Goal: Task Accomplishment & Management: Use online tool/utility

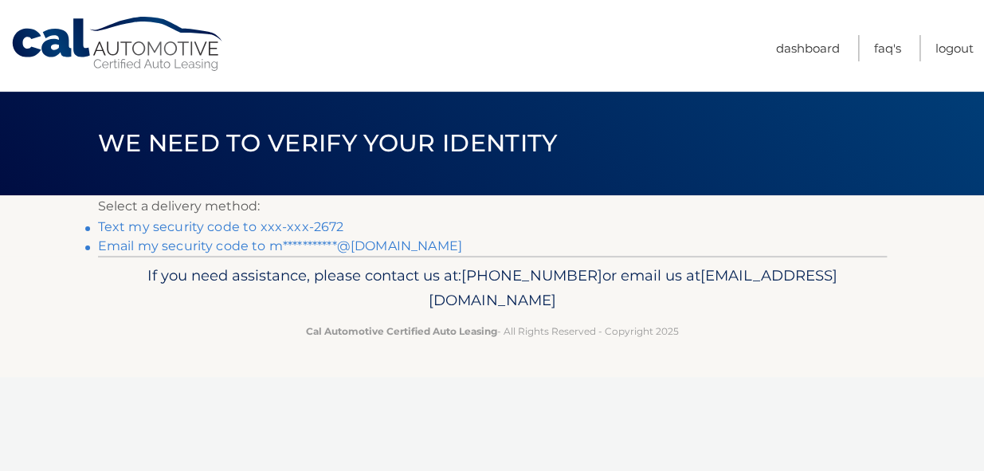
click at [330, 230] on link "Text my security code to xxx-xxx-2672" at bounding box center [221, 226] width 246 height 15
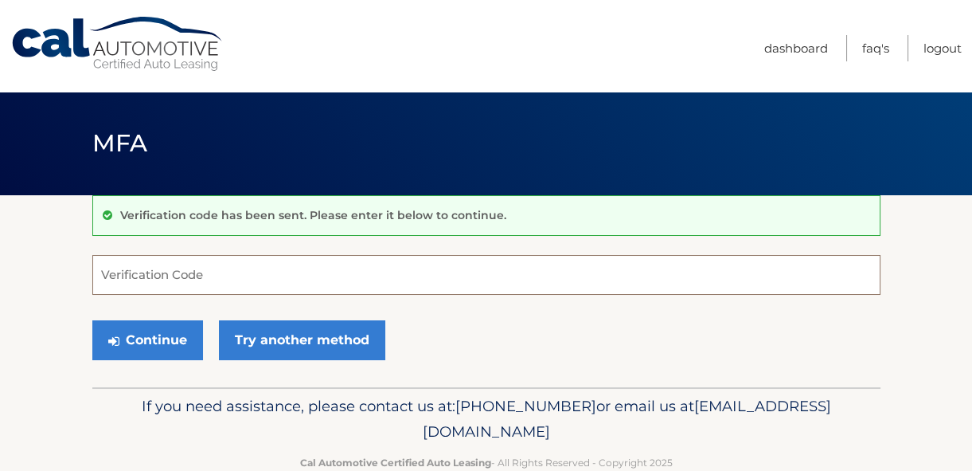
click at [262, 272] on input "Verification Code" at bounding box center [486, 275] width 788 height 40
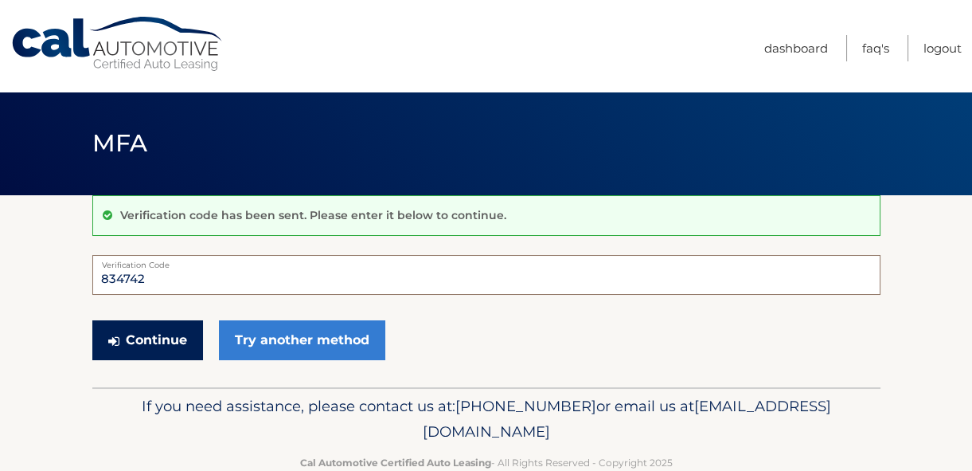
type input "834742"
click at [165, 342] on button "Continue" at bounding box center [147, 340] width 111 height 40
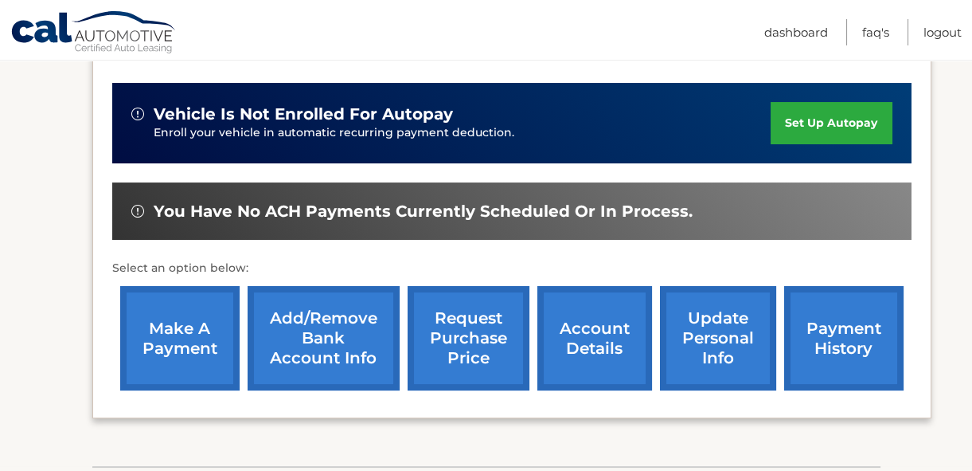
scroll to position [434, 0]
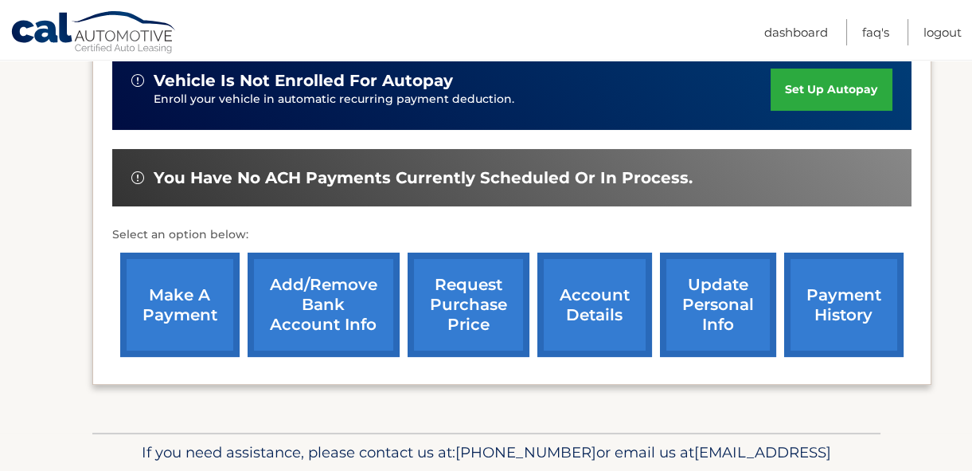
click at [181, 279] on link "make a payment" at bounding box center [179, 304] width 119 height 104
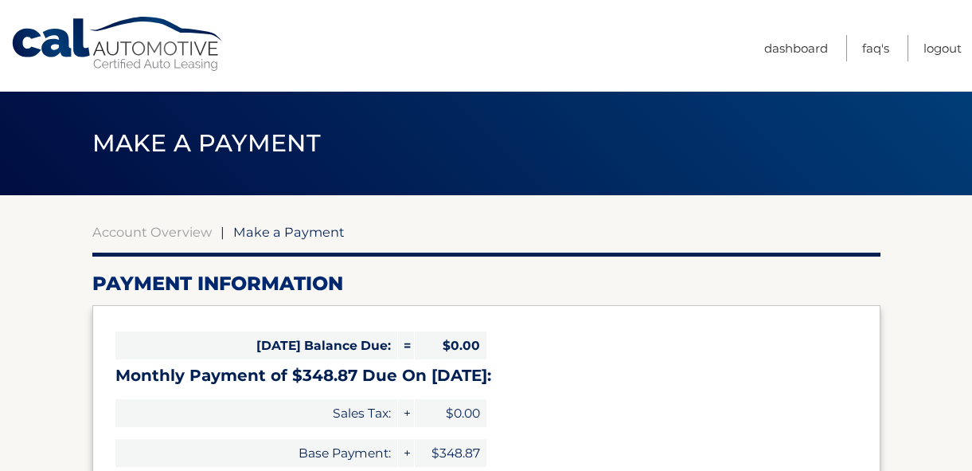
select select "YTdhNDhmMWQtOTY4Ny00OTczLThmYTItZjEyZjljYmQzM2Mx"
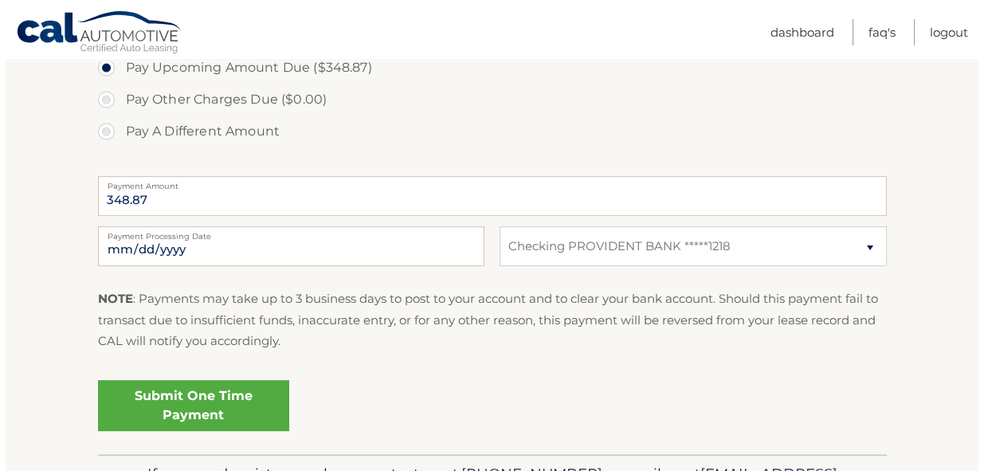
scroll to position [579, 0]
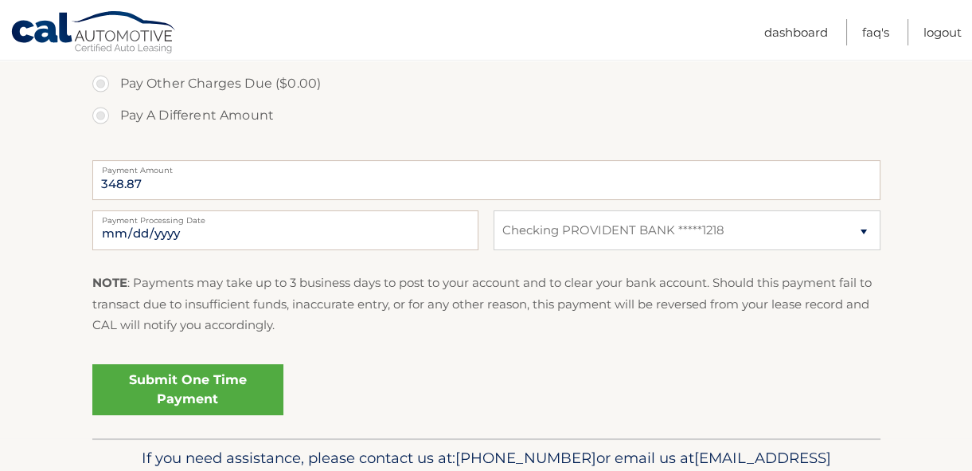
click at [174, 389] on link "Submit One Time Payment" at bounding box center [187, 389] width 191 height 51
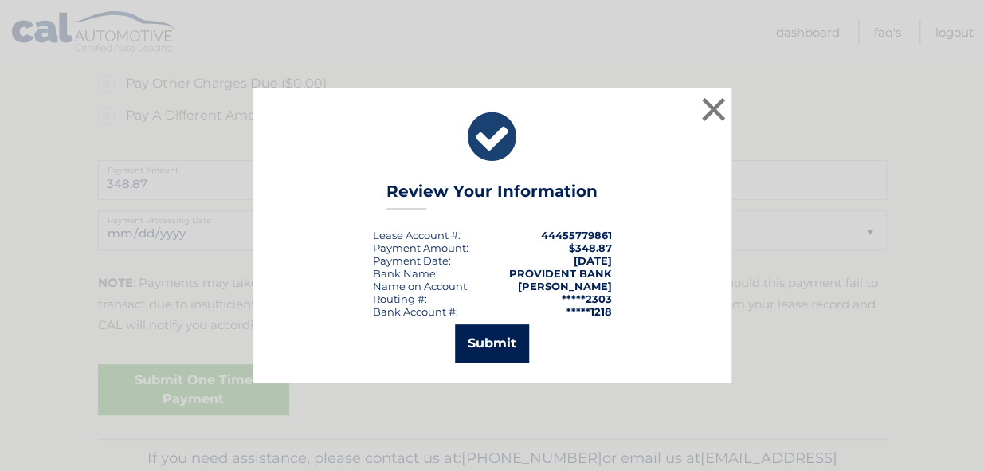
click at [489, 334] on button "Submit" at bounding box center [492, 343] width 74 height 38
